Goal: Information Seeking & Learning: Learn about a topic

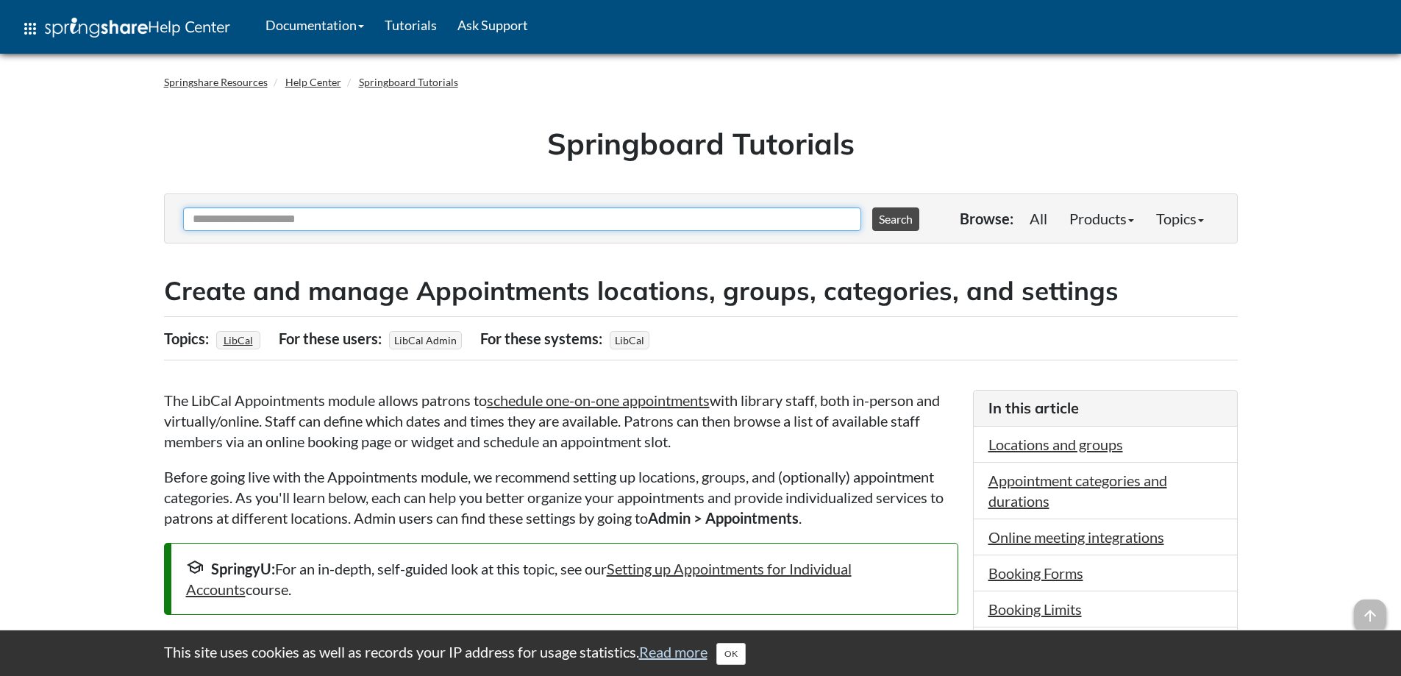
click at [233, 227] on input "Ask Another Question" at bounding box center [522, 219] width 678 height 24
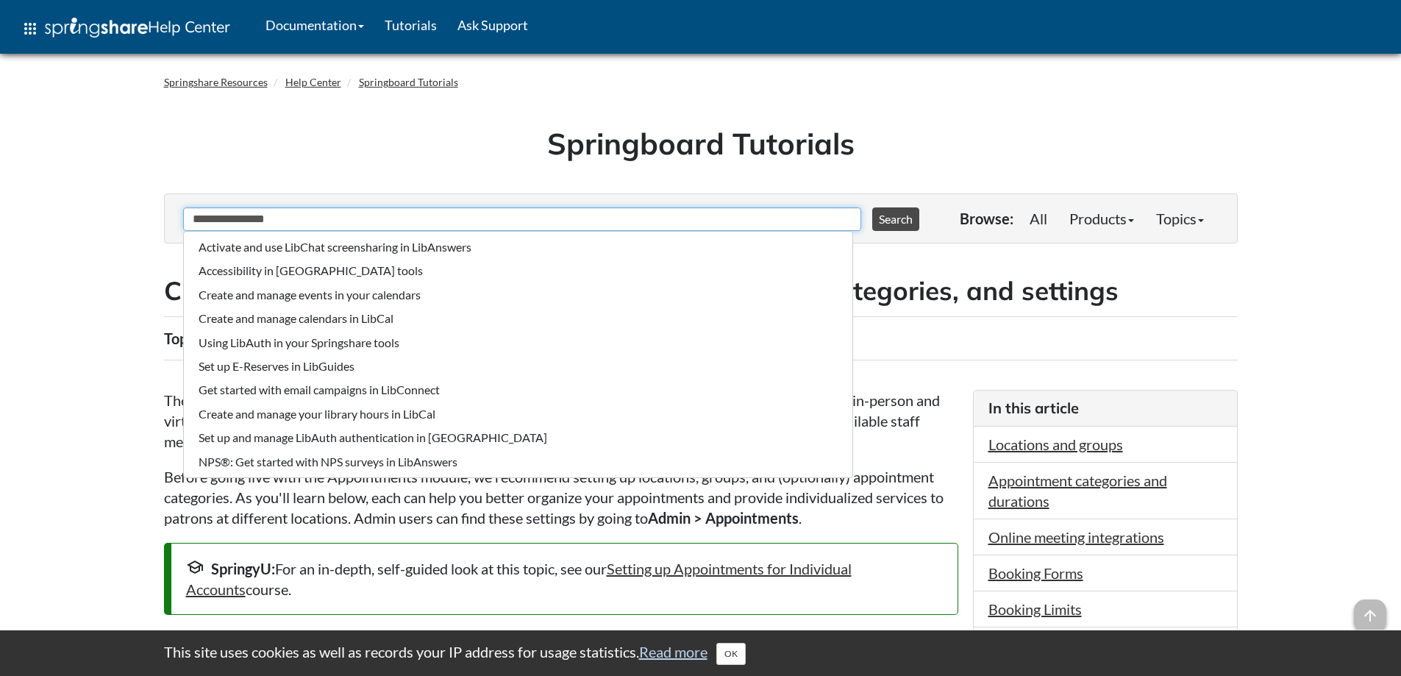
type input "**********"
click at [872, 207] on button "Search" at bounding box center [895, 219] width 47 height 24
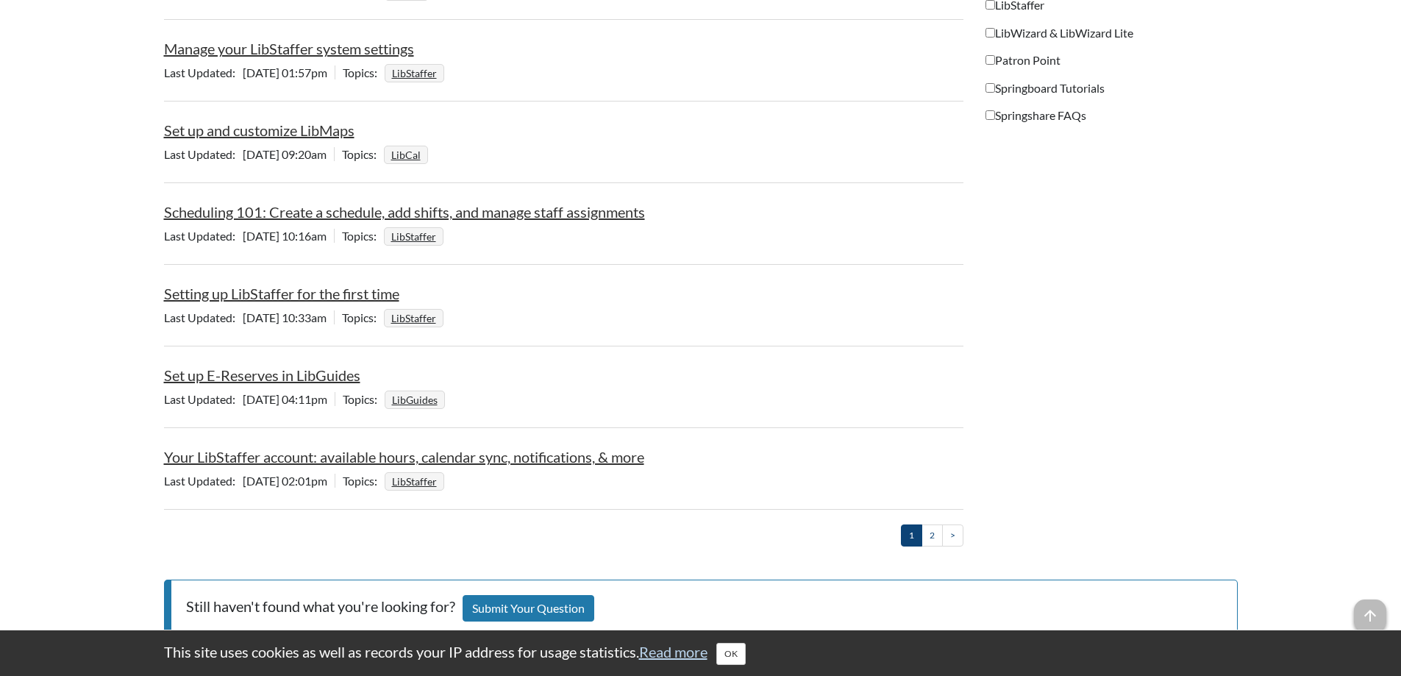
scroll to position [1557, 0]
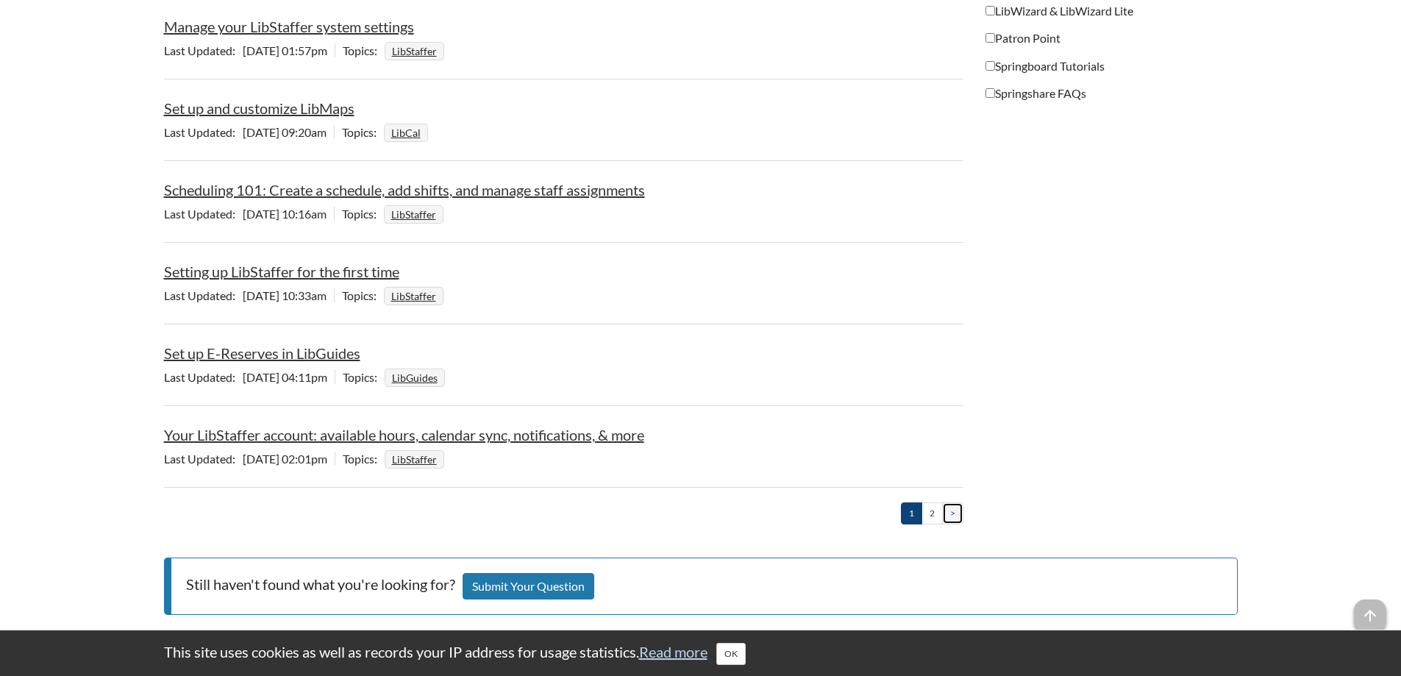
click at [954, 516] on link ">" at bounding box center [952, 512] width 21 height 21
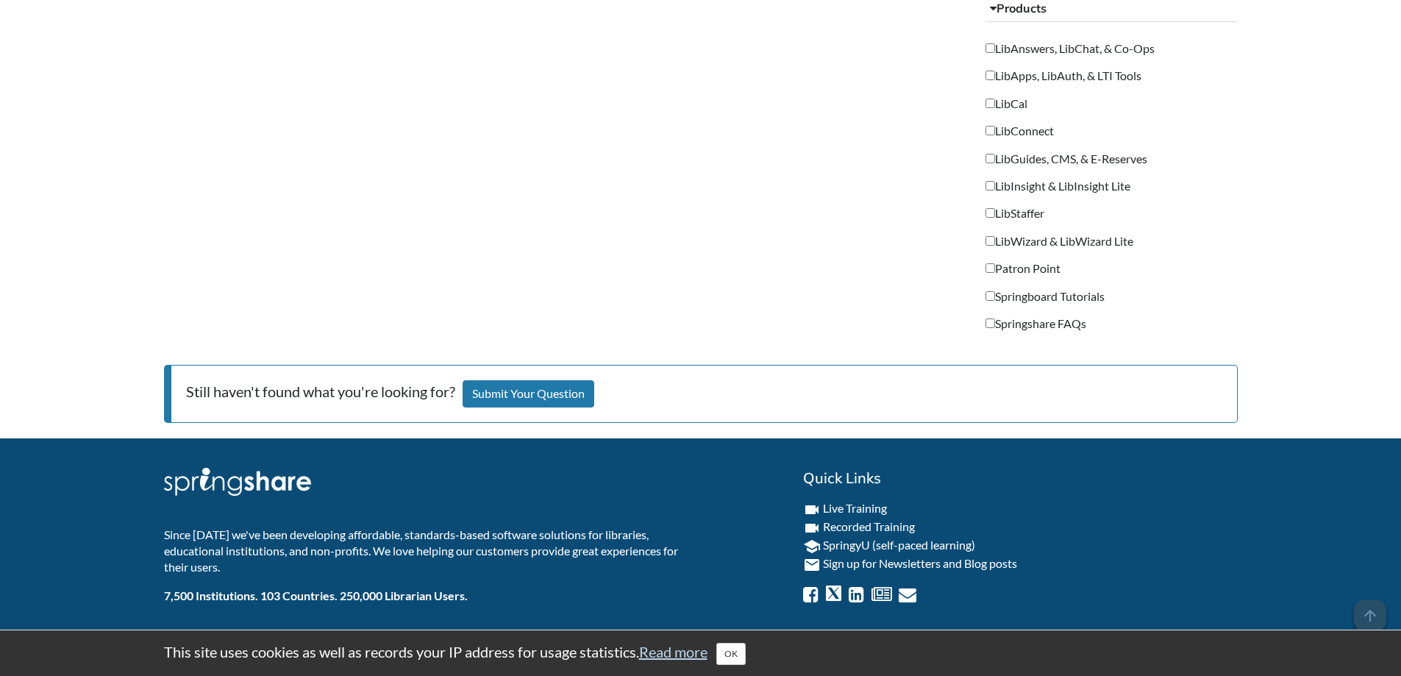
scroll to position [0, 0]
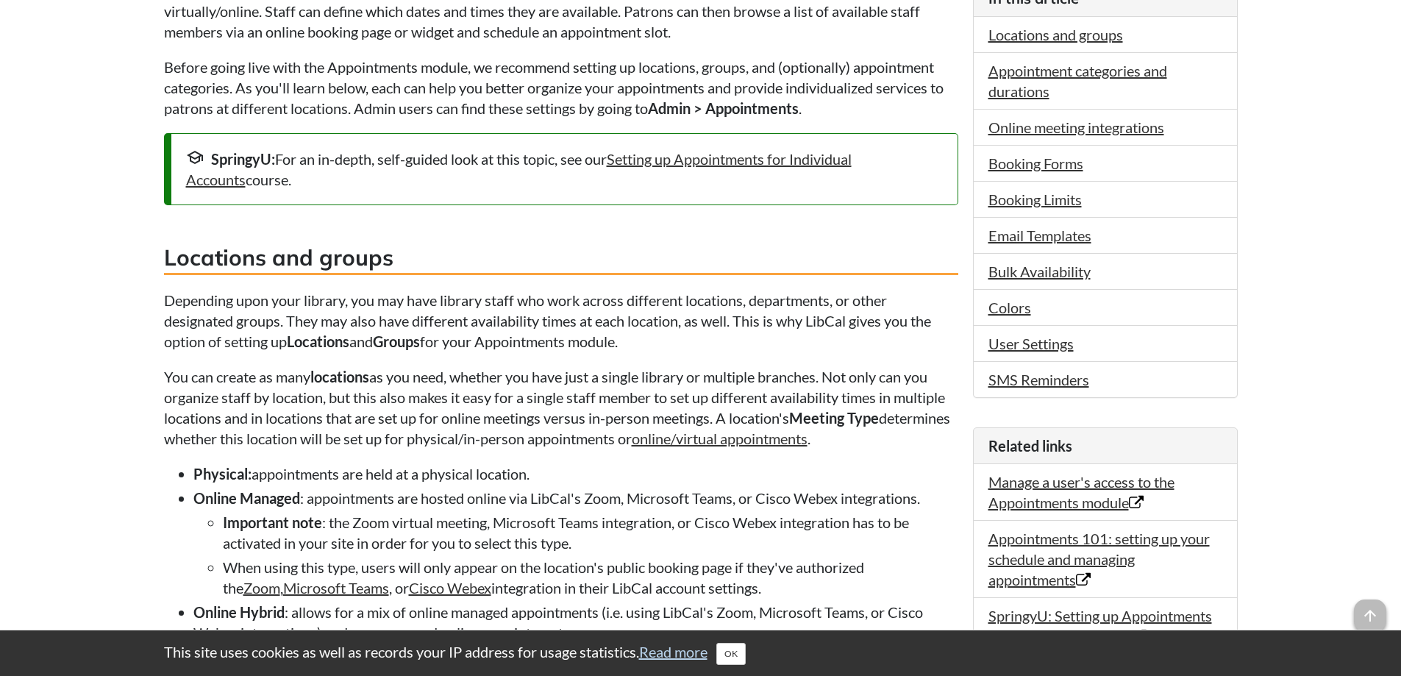
scroll to position [867, 0]
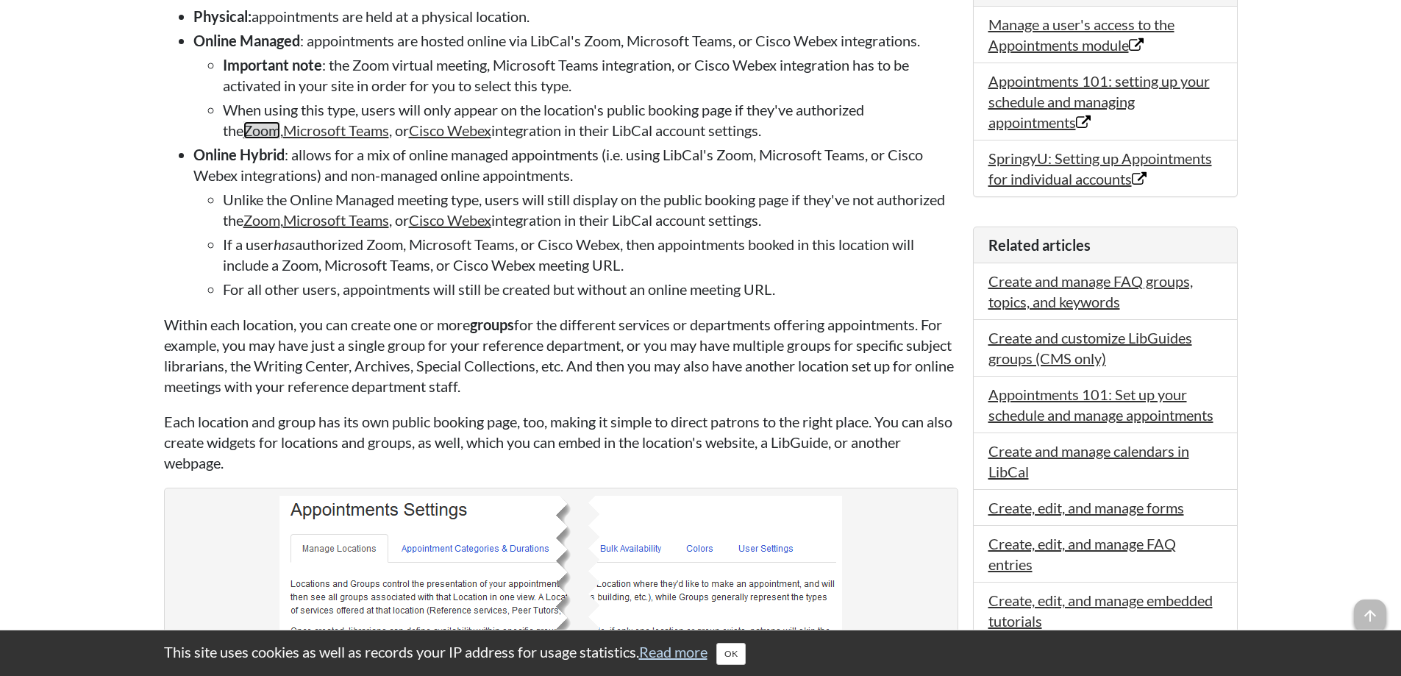
click at [254, 132] on link "Zoom" at bounding box center [261, 130] width 37 height 18
